Goal: Task Accomplishment & Management: Use online tool/utility

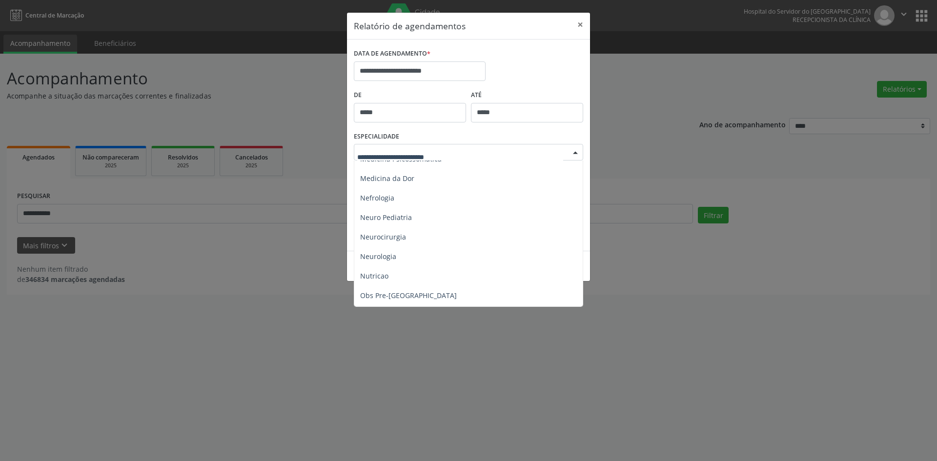
scroll to position [879, 0]
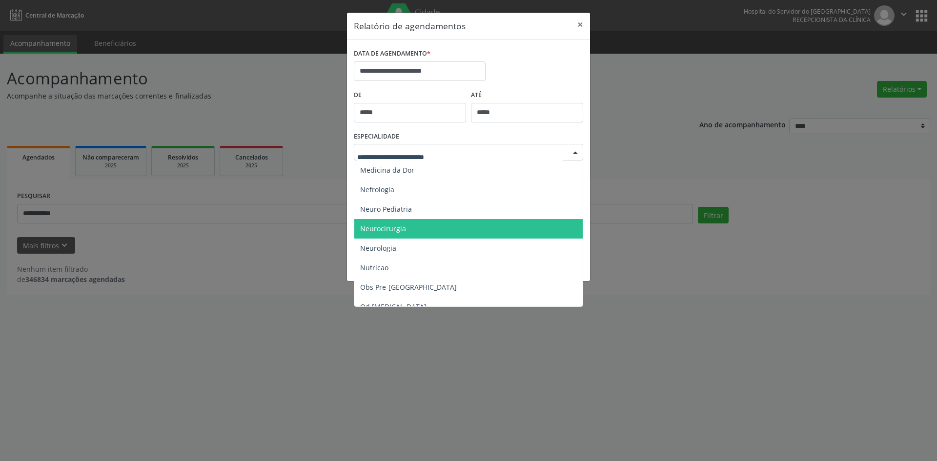
click at [397, 230] on span "Neurocirurgia" at bounding box center [383, 228] width 46 height 9
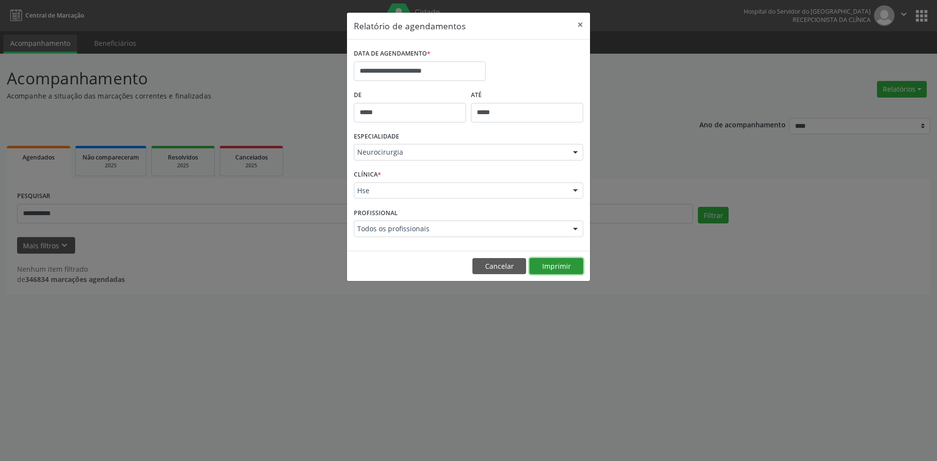
click at [547, 266] on button "Imprimir" at bounding box center [557, 266] width 54 height 17
click at [575, 153] on div at bounding box center [575, 152] width 15 height 17
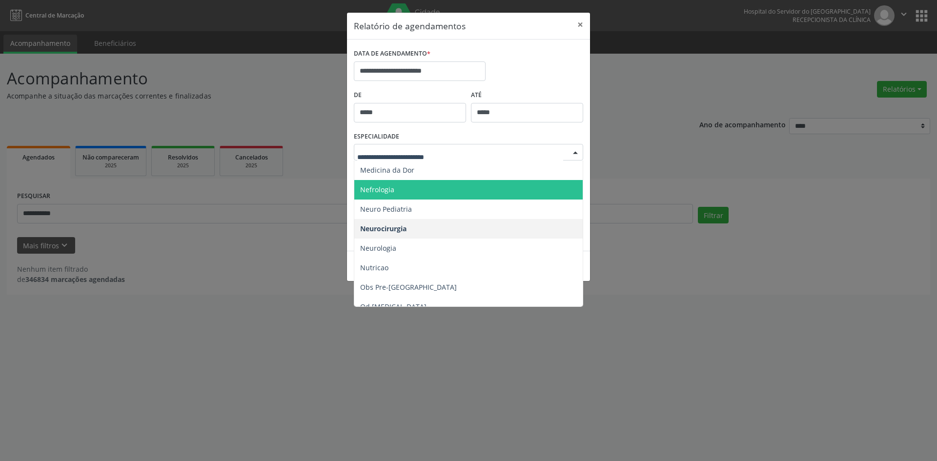
click at [384, 190] on span "Nefrologia" at bounding box center [377, 189] width 34 height 9
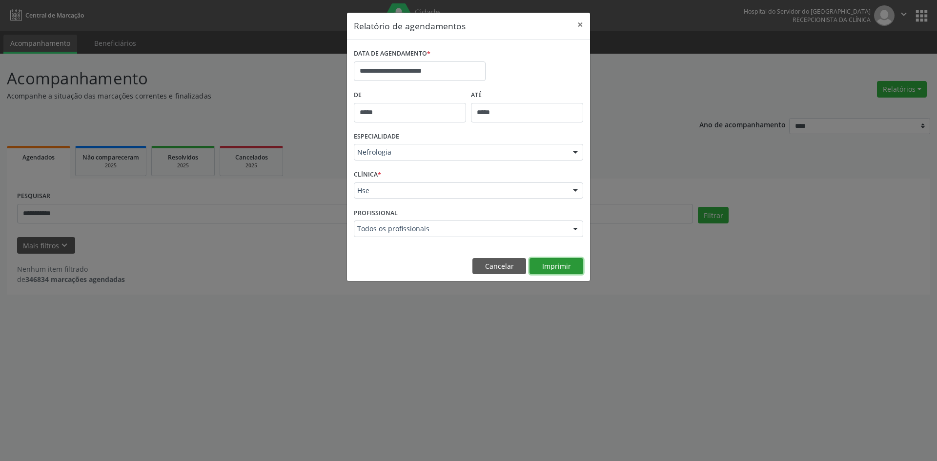
click at [558, 267] on button "Imprimir" at bounding box center [557, 266] width 54 height 17
click at [575, 153] on div at bounding box center [575, 152] width 15 height 17
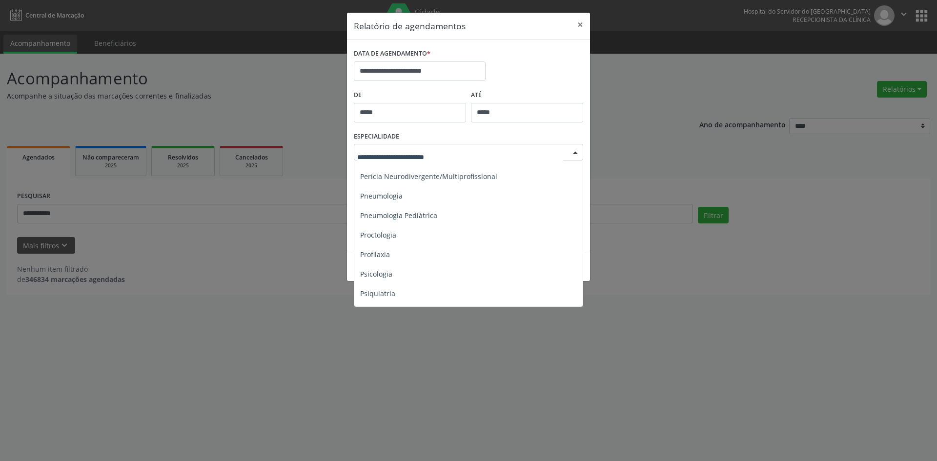
scroll to position [1562, 0]
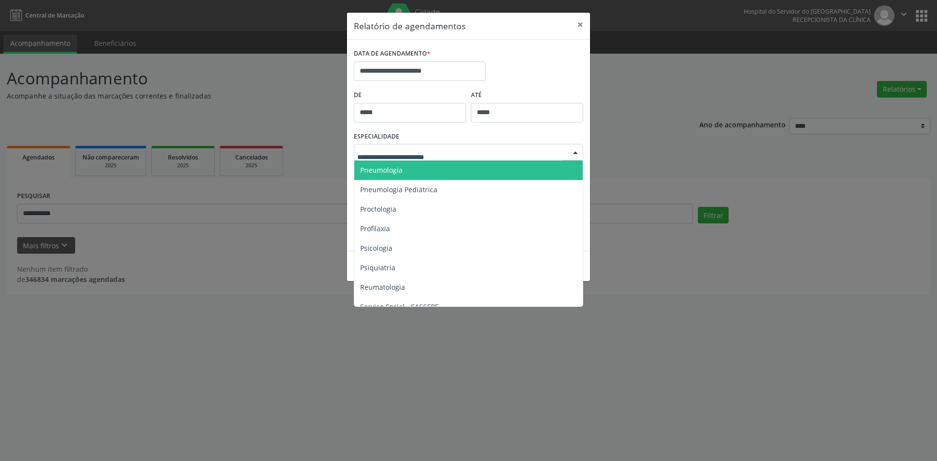
click at [379, 168] on span "Pneumologia" at bounding box center [381, 169] width 42 height 9
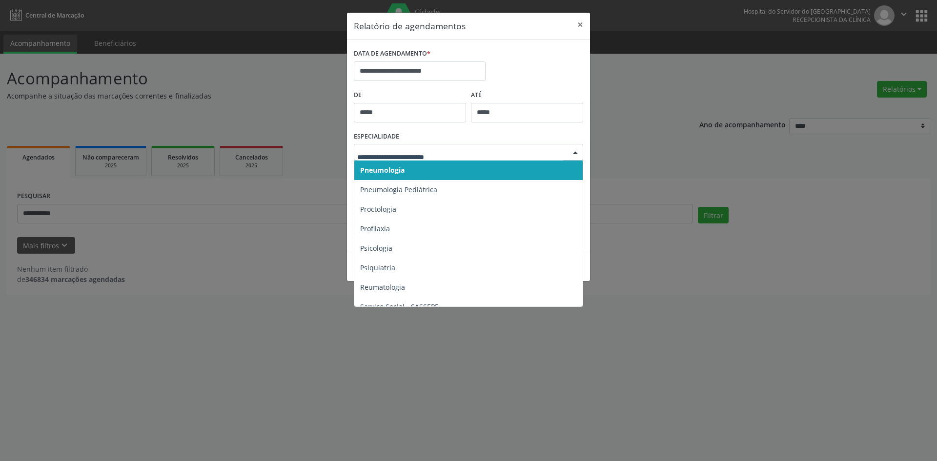
click at [571, 149] on div at bounding box center [575, 152] width 15 height 17
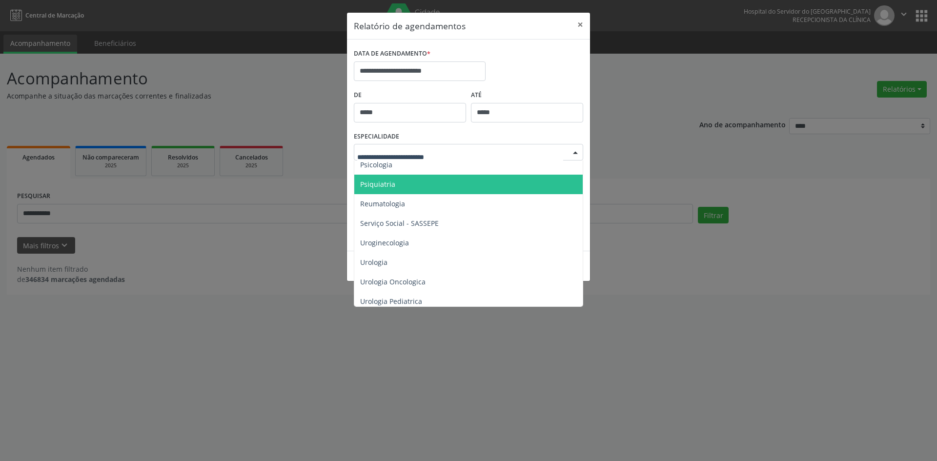
scroll to position [1658, 0]
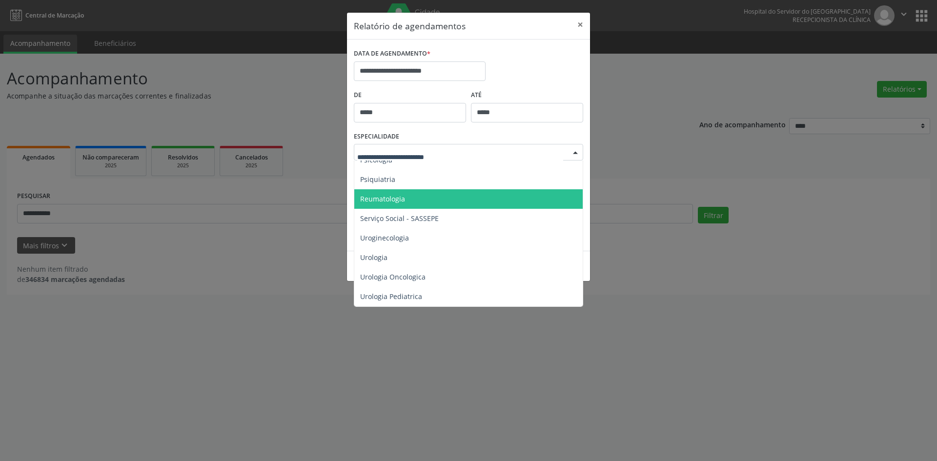
click at [373, 194] on span "Reumatologia" at bounding box center [382, 198] width 45 height 9
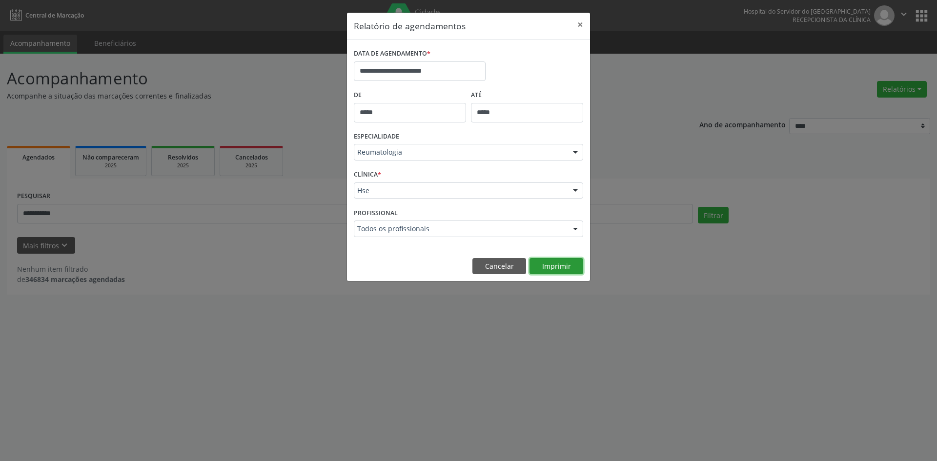
click at [546, 269] on button "Imprimir" at bounding box center [557, 266] width 54 height 17
click at [574, 153] on div at bounding box center [575, 152] width 15 height 17
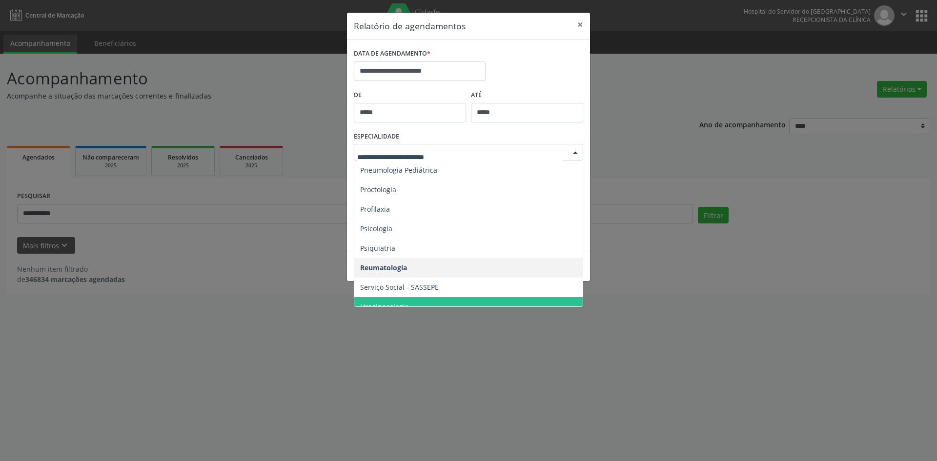
scroll to position [1560, 0]
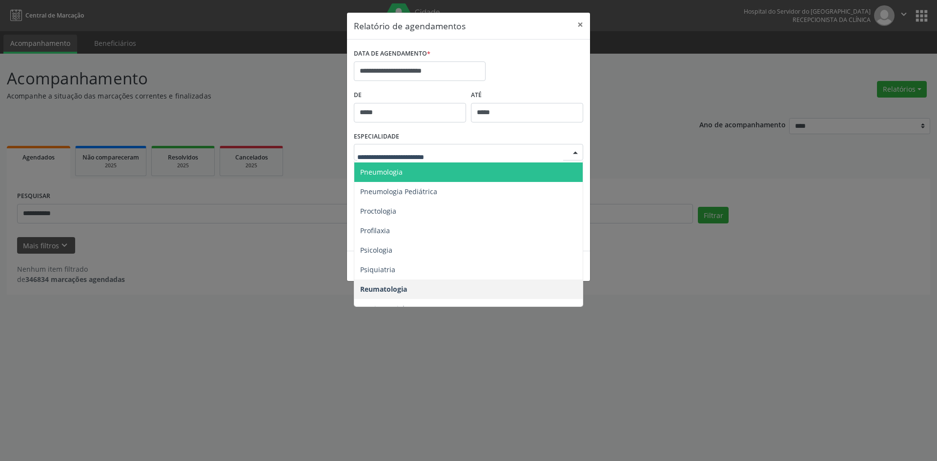
click at [381, 173] on span "Pneumologia" at bounding box center [381, 171] width 42 height 9
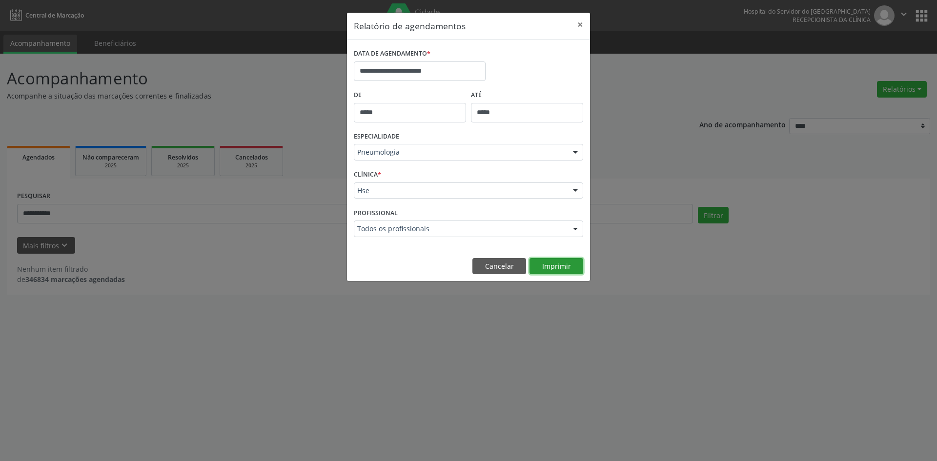
click at [559, 264] on button "Imprimir" at bounding box center [557, 266] width 54 height 17
click at [574, 149] on div at bounding box center [575, 152] width 15 height 17
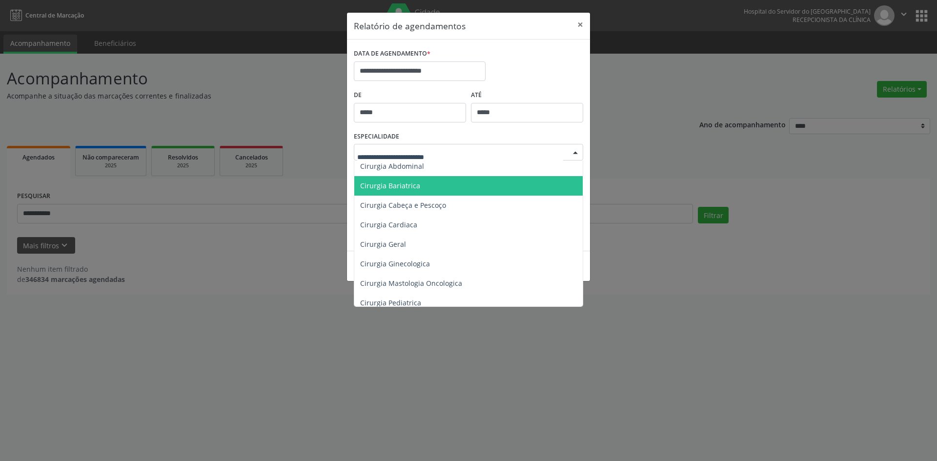
scroll to position [0, 0]
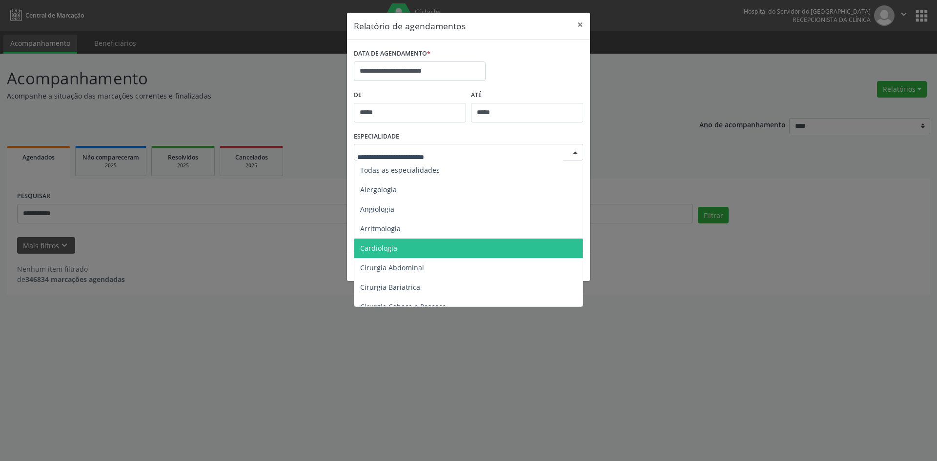
click at [458, 249] on span "Cardiologia" at bounding box center [469, 249] width 230 height 20
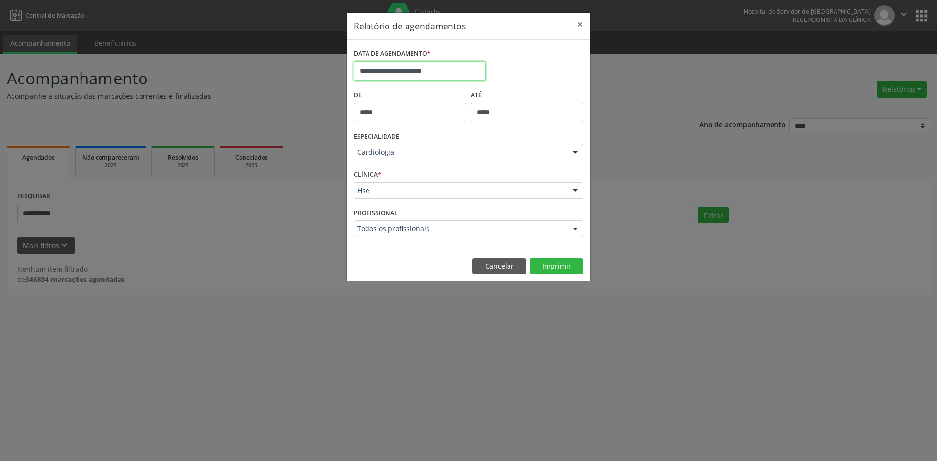
click at [425, 70] on input "**********" at bounding box center [420, 71] width 132 height 20
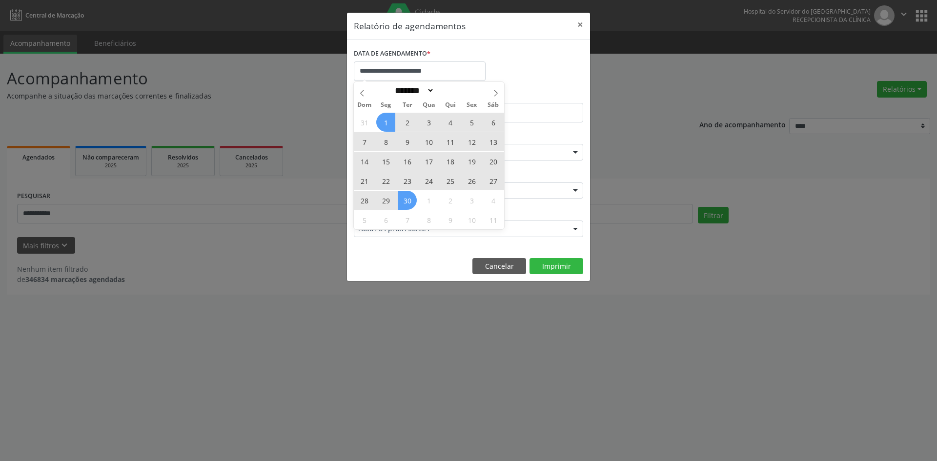
click at [390, 121] on span "1" at bounding box center [385, 122] width 19 height 19
type input "**********"
drag, startPoint x: 390, startPoint y: 121, endPoint x: 406, endPoint y: 201, distance: 82.0
click at [406, 201] on div "31 1 2 3 4 5 6 7 8 9 10 11 12 13 14 15 16 17 18 19 20 21 22 23 24 25 26 27 28 2…" at bounding box center [429, 170] width 150 height 117
click at [406, 201] on span "30" at bounding box center [407, 200] width 19 height 19
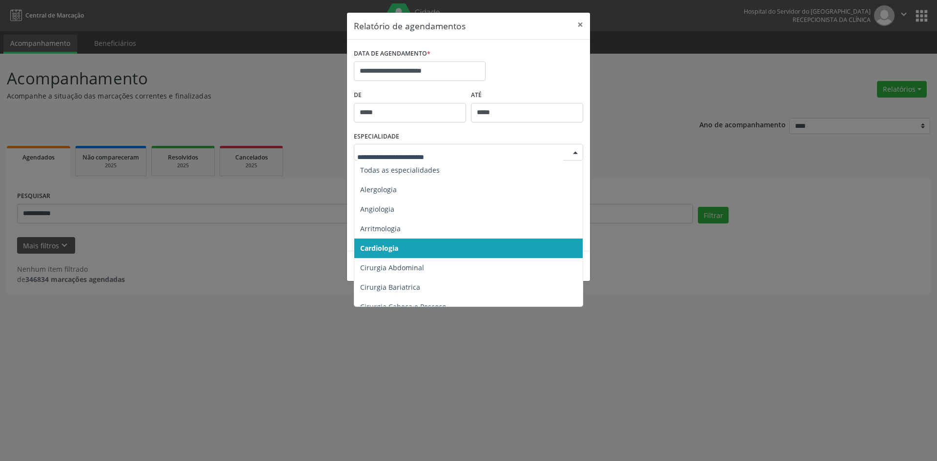
click at [577, 153] on div at bounding box center [575, 152] width 15 height 17
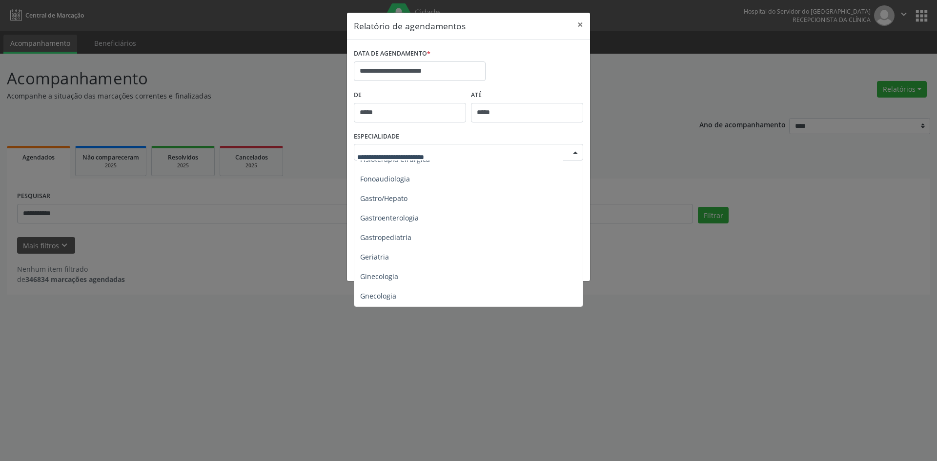
scroll to position [586, 0]
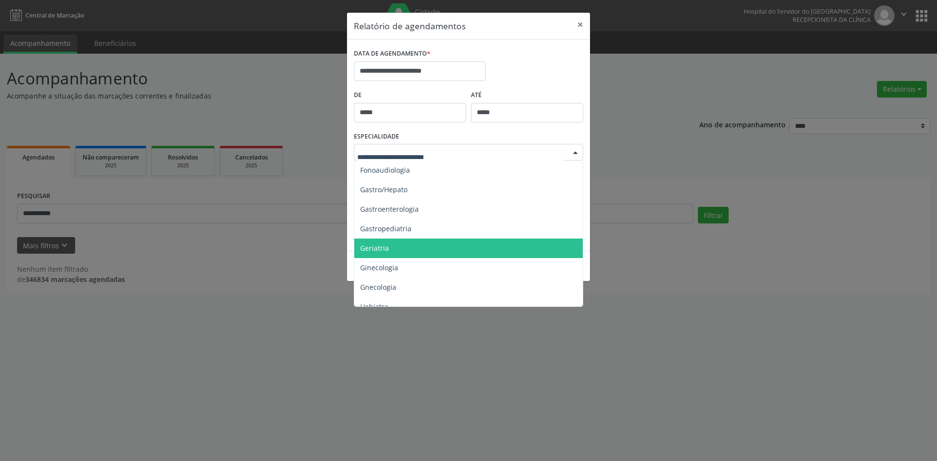
click at [389, 244] on span "Geriatria" at bounding box center [469, 249] width 230 height 20
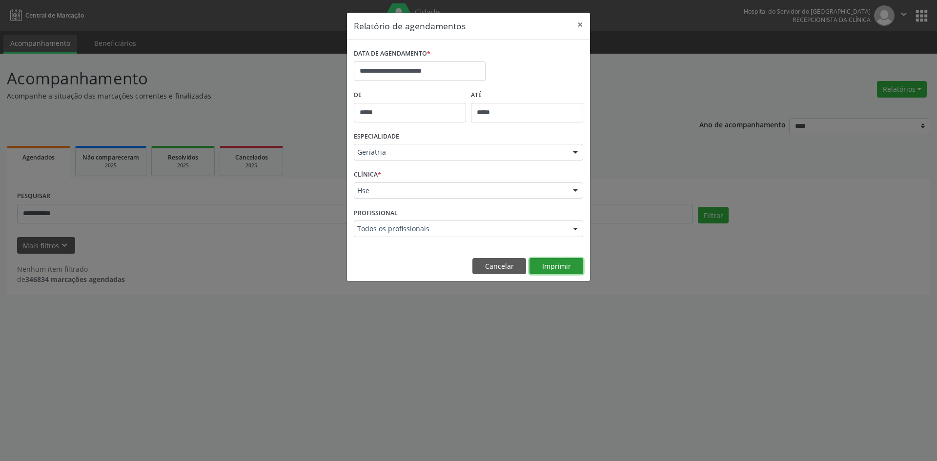
click at [553, 270] on button "Imprimir" at bounding box center [557, 266] width 54 height 17
